Goal: Transaction & Acquisition: Purchase product/service

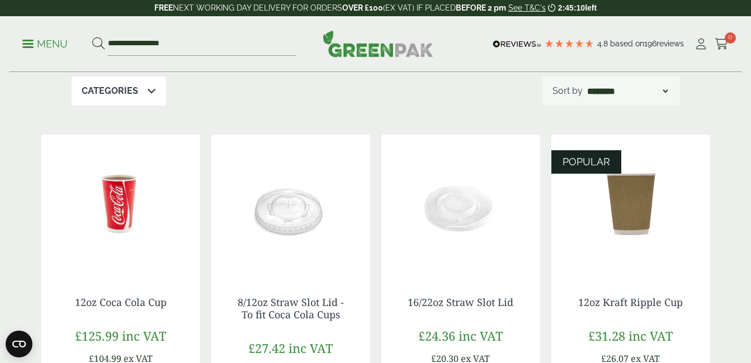
scroll to position [147, 0]
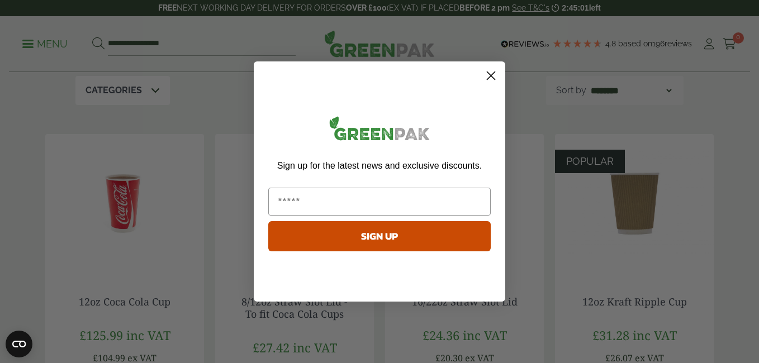
click at [495, 75] on circle "Close dialog" at bounding box center [491, 76] width 18 height 18
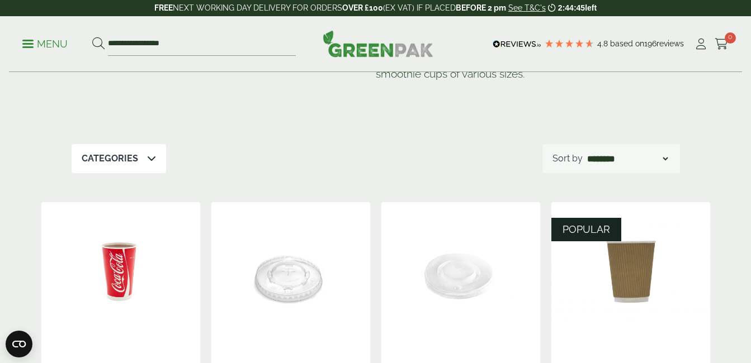
scroll to position [0, 0]
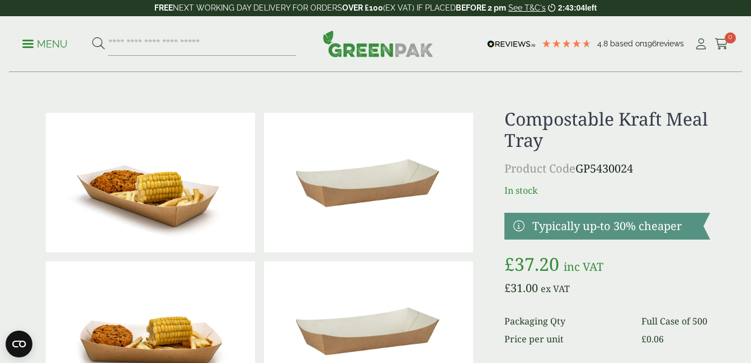
click at [28, 44] on span at bounding box center [27, 44] width 11 height 2
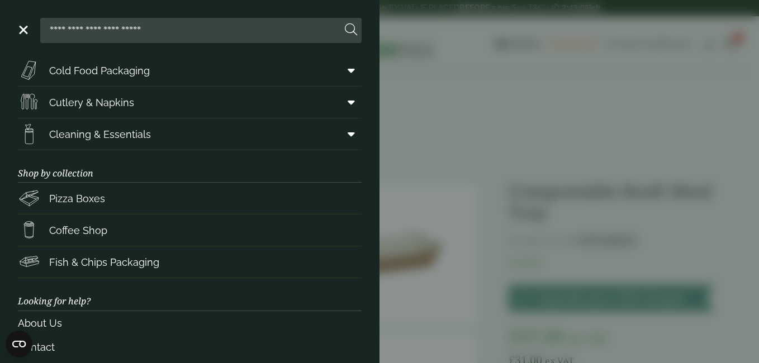
scroll to position [192, 0]
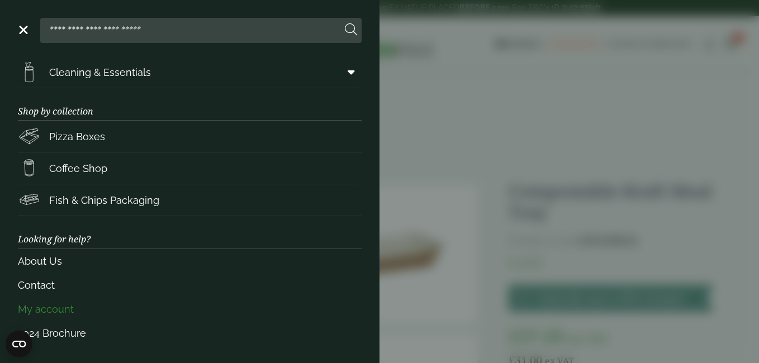
click at [52, 305] on link "My account" at bounding box center [190, 309] width 344 height 24
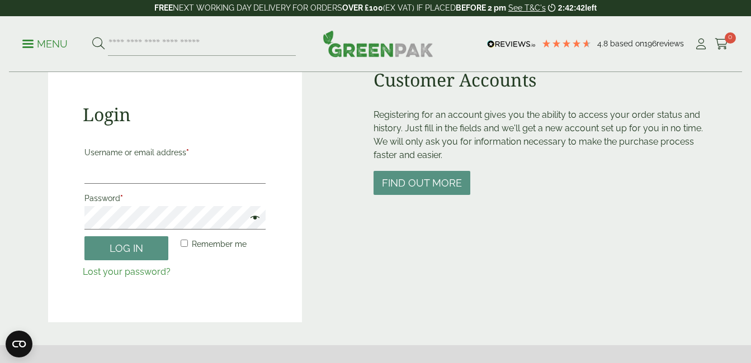
scroll to position [102, 0]
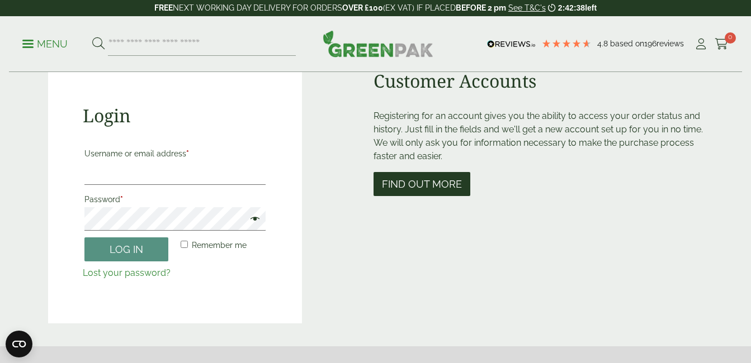
click at [428, 182] on button "Find out more" at bounding box center [422, 184] width 97 height 24
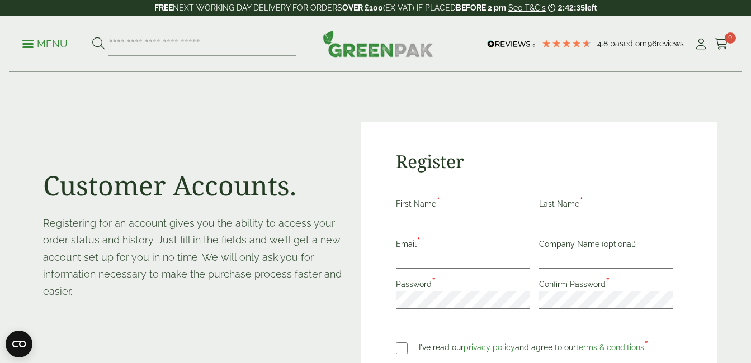
scroll to position [48, 0]
click at [465, 221] on input "First Name *" at bounding box center [463, 219] width 134 height 18
type input "**********"
click at [584, 219] on input "Last Name *" at bounding box center [606, 219] width 134 height 18
type input "****"
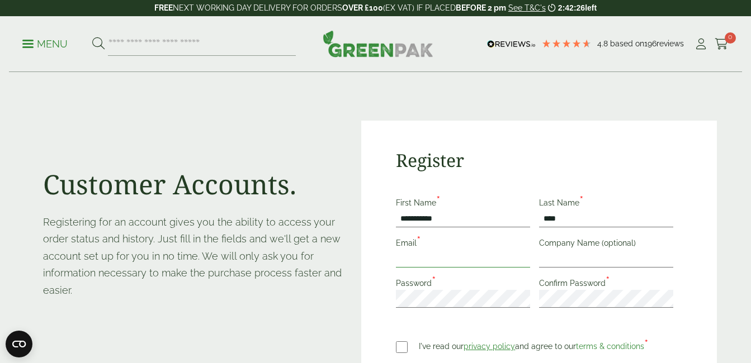
click at [515, 261] on input "Email *" at bounding box center [463, 259] width 134 height 18
type input "**********"
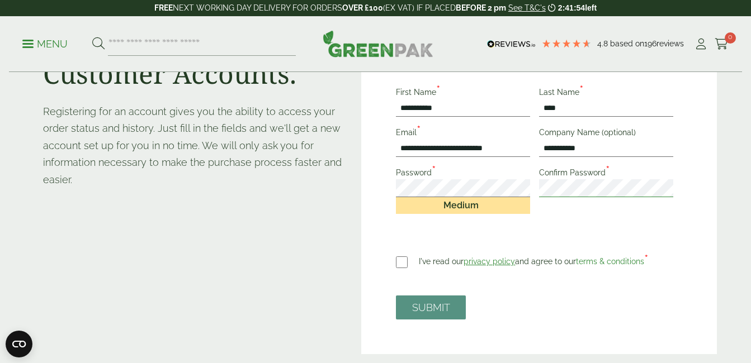
scroll to position [159, 0]
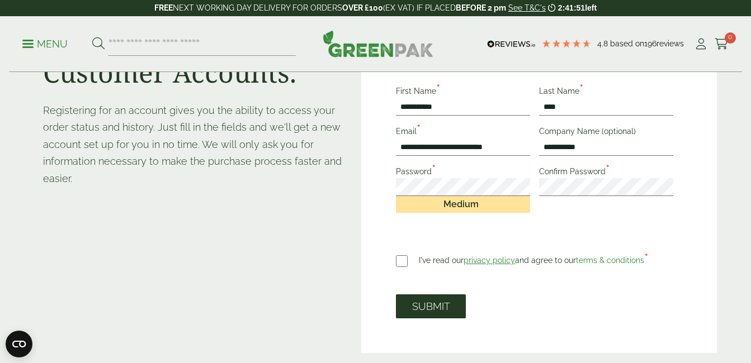
click at [434, 309] on button "SUBMIT" at bounding box center [431, 307] width 70 height 24
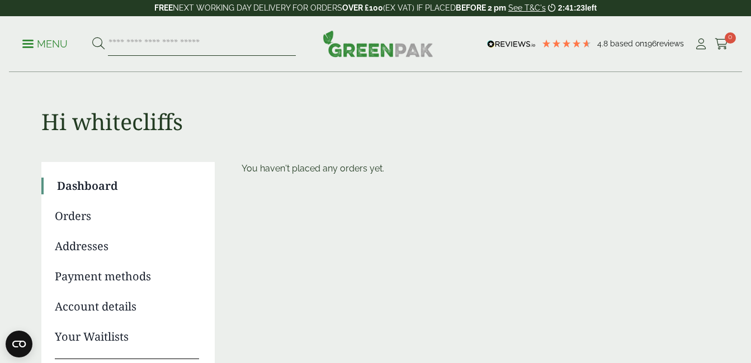
click at [168, 42] on input "search" at bounding box center [202, 43] width 188 height 23
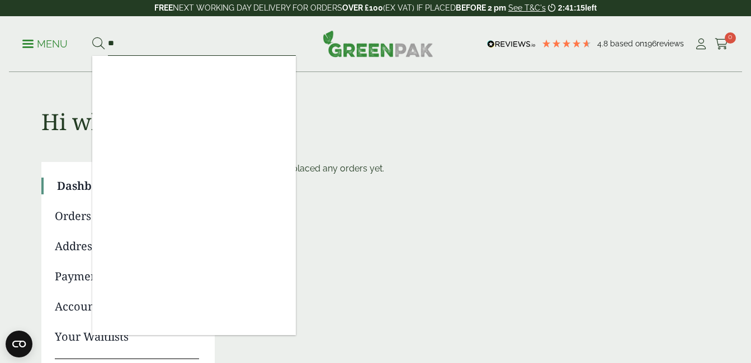
type input "*"
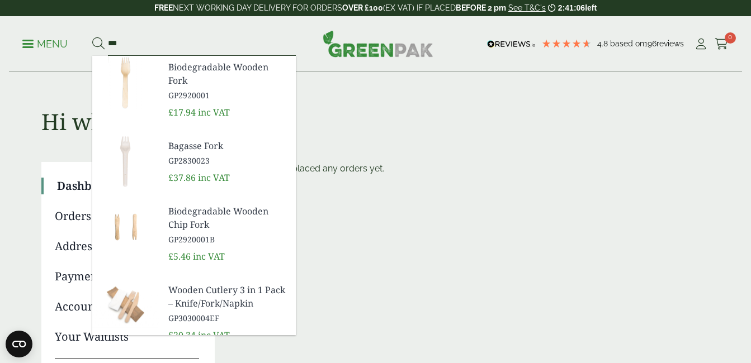
type input "***"
click at [186, 92] on span "GP2920001" at bounding box center [227, 95] width 119 height 12
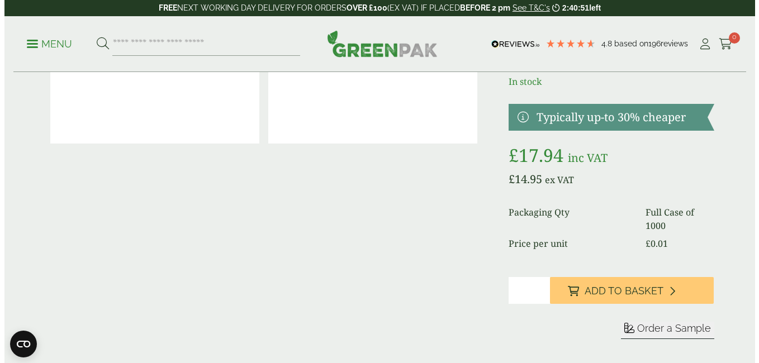
scroll to position [110, 0]
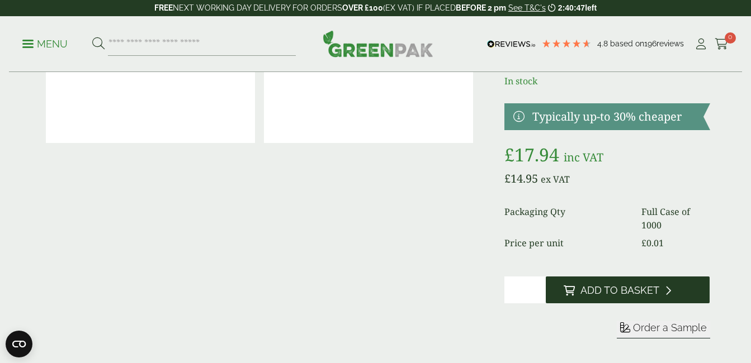
click at [597, 293] on span "Add to Basket" at bounding box center [619, 291] width 79 height 12
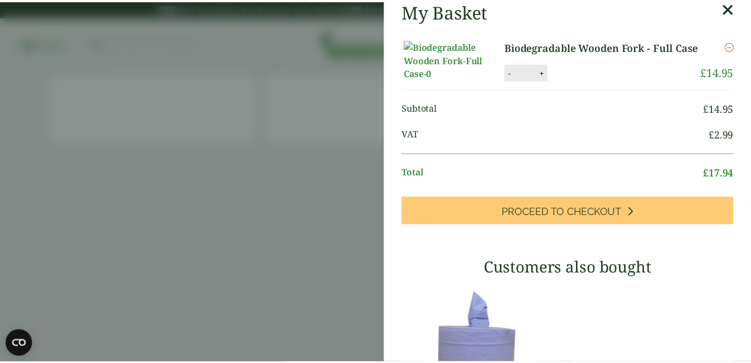
scroll to position [0, 0]
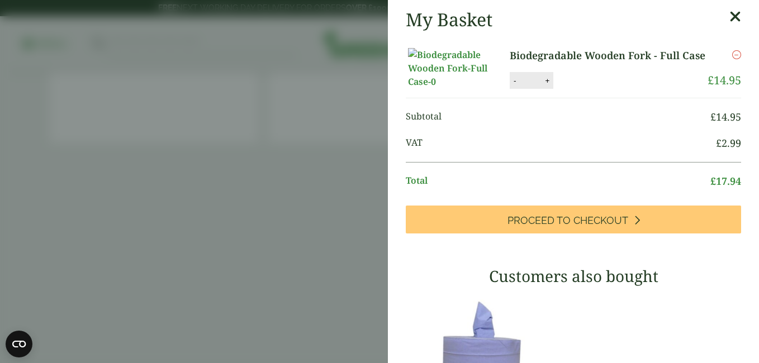
click at [730, 15] on icon at bounding box center [736, 17] width 12 height 16
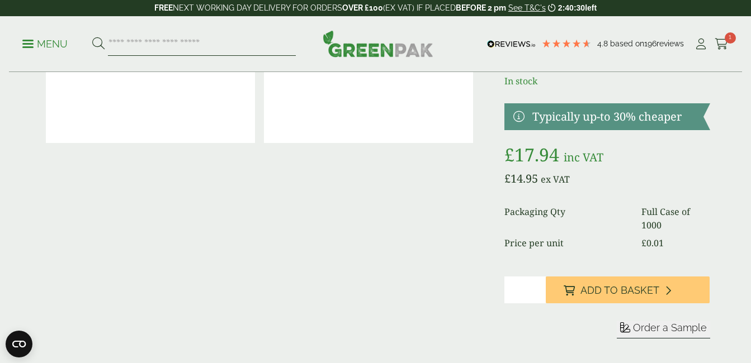
click at [249, 46] on input "search" at bounding box center [202, 43] width 188 height 23
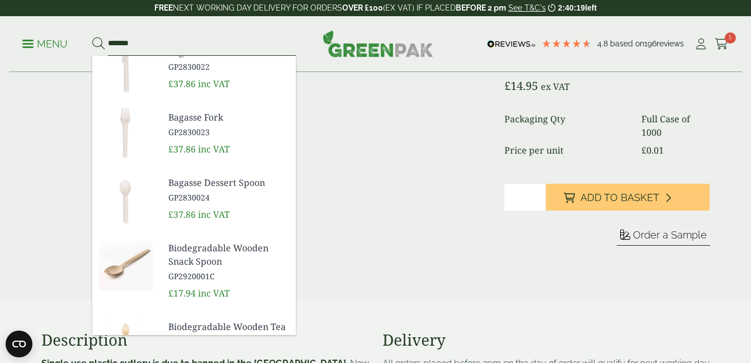
scroll to position [251, 0]
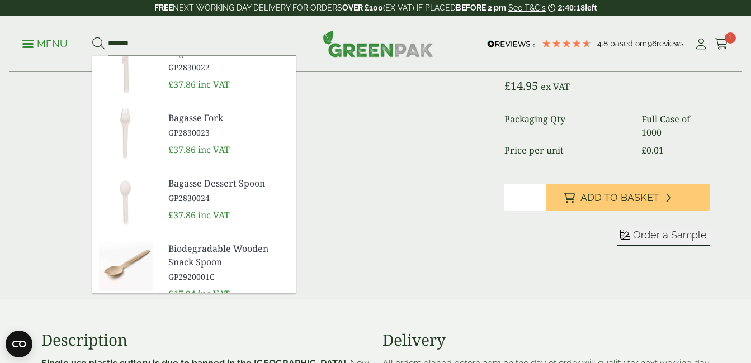
click at [404, 172] on div at bounding box center [259, 89] width 437 height 367
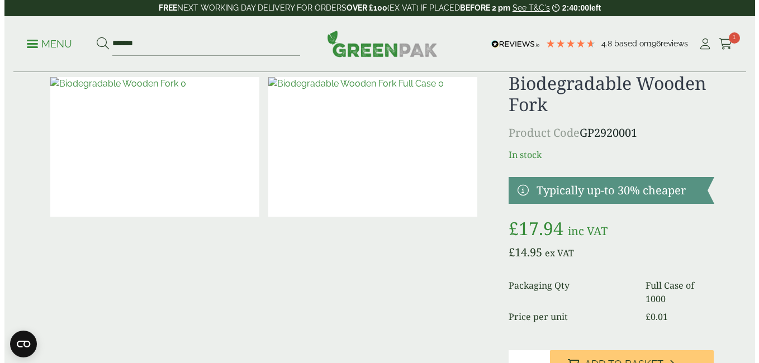
scroll to position [25, 0]
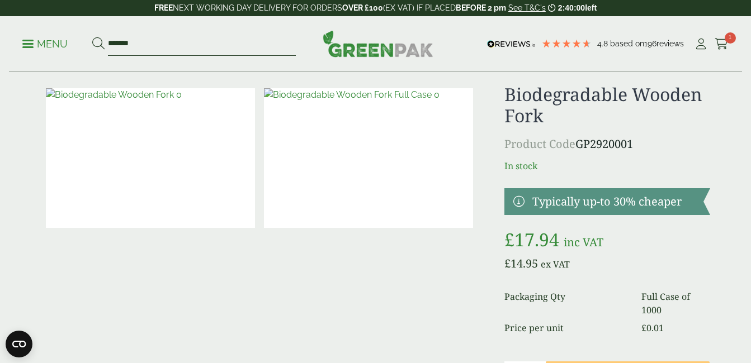
click at [214, 37] on input "*******" at bounding box center [202, 43] width 188 height 23
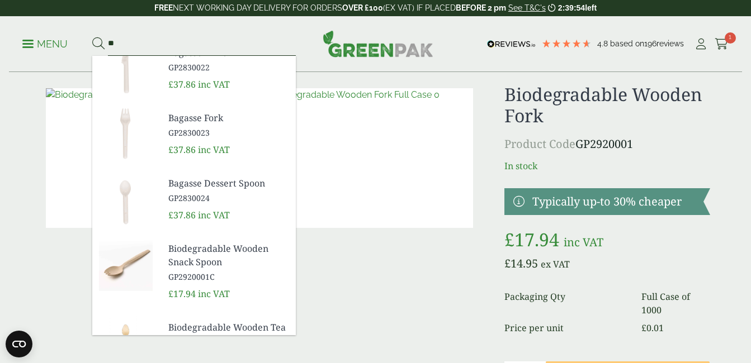
type input "*"
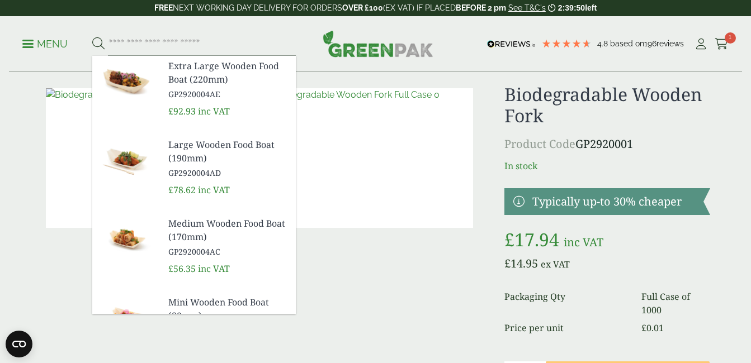
click at [27, 43] on span at bounding box center [27, 44] width 11 height 2
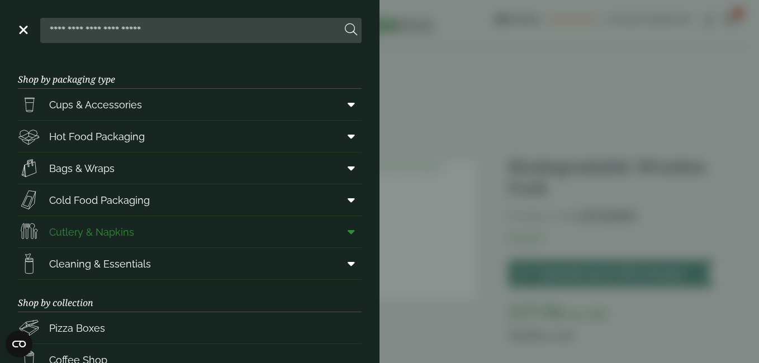
click at [133, 237] on link "Cutlery & Napkins" at bounding box center [190, 231] width 344 height 31
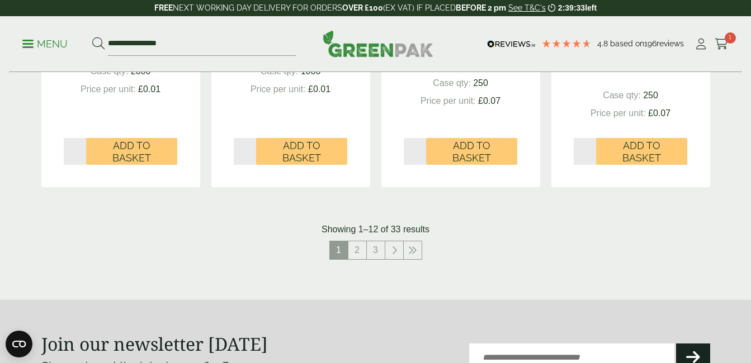
scroll to position [1263, 0]
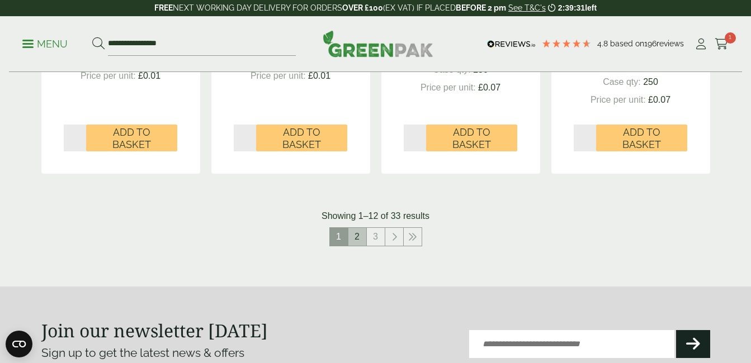
click at [358, 236] on link "2" at bounding box center [357, 237] width 18 height 18
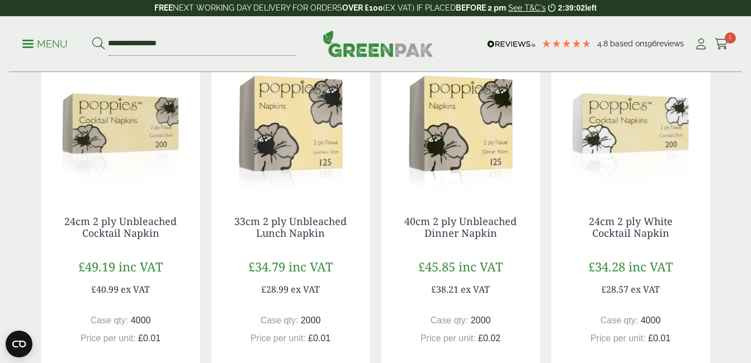
scroll to position [644, 0]
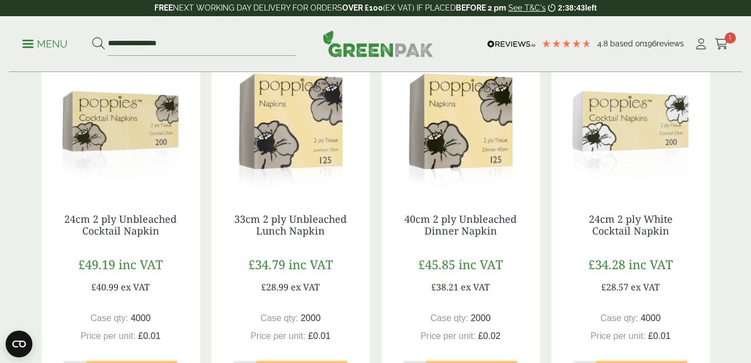
click at [114, 150] on img at bounding box center [120, 121] width 159 height 140
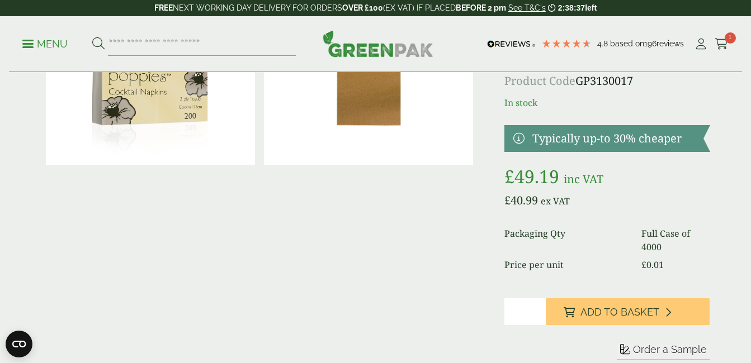
scroll to position [103, 0]
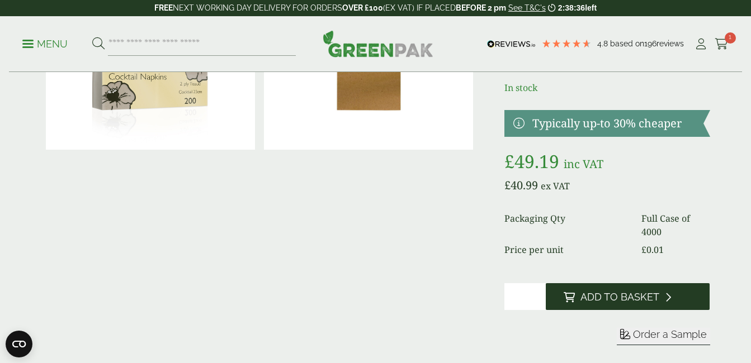
click at [603, 291] on span "Add to Basket" at bounding box center [619, 297] width 79 height 12
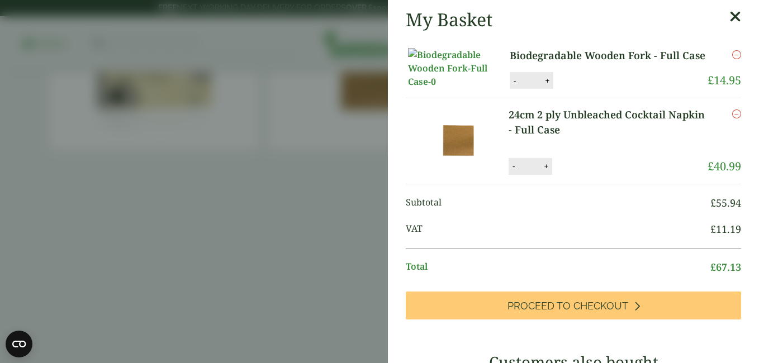
click at [730, 17] on icon at bounding box center [736, 17] width 12 height 16
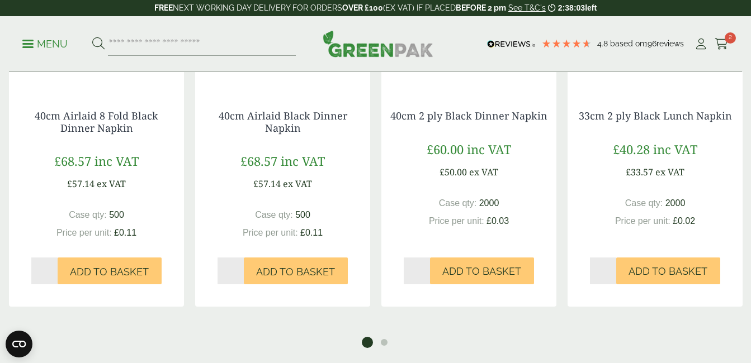
click at [722, 17] on div "Menu 4.8 Based on 196 reviews My Account 2" at bounding box center [375, 44] width 733 height 56
